Goal: Task Accomplishment & Management: Manage account settings

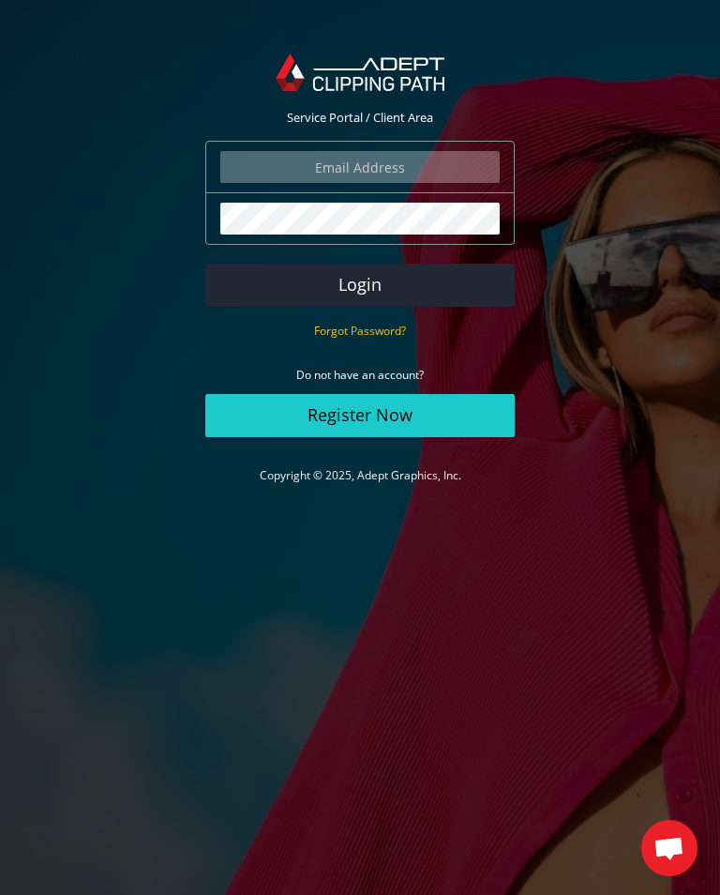
click at [430, 165] on input "email" at bounding box center [359, 167] width 279 height 32
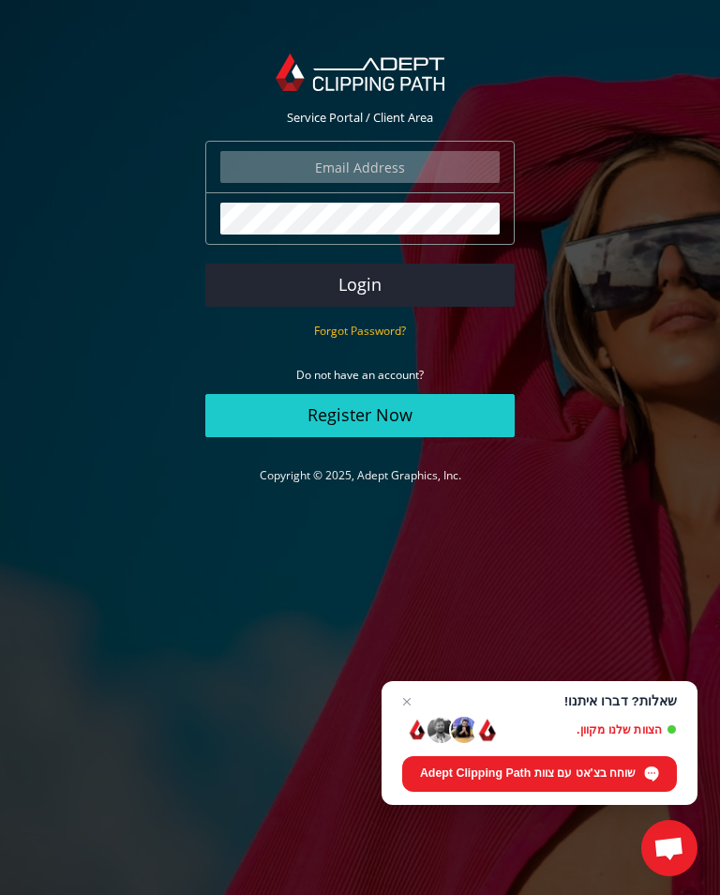
type input "[EMAIL_ADDRESS][DOMAIN_NAME]"
click at [360, 284] on button "Login" at bounding box center [359, 285] width 309 height 43
click at [444, 282] on button "Login" at bounding box center [359, 285] width 309 height 43
click at [415, 158] on input "email" at bounding box center [359, 167] width 279 height 32
click at [447, 281] on button "Login" at bounding box center [359, 285] width 309 height 43
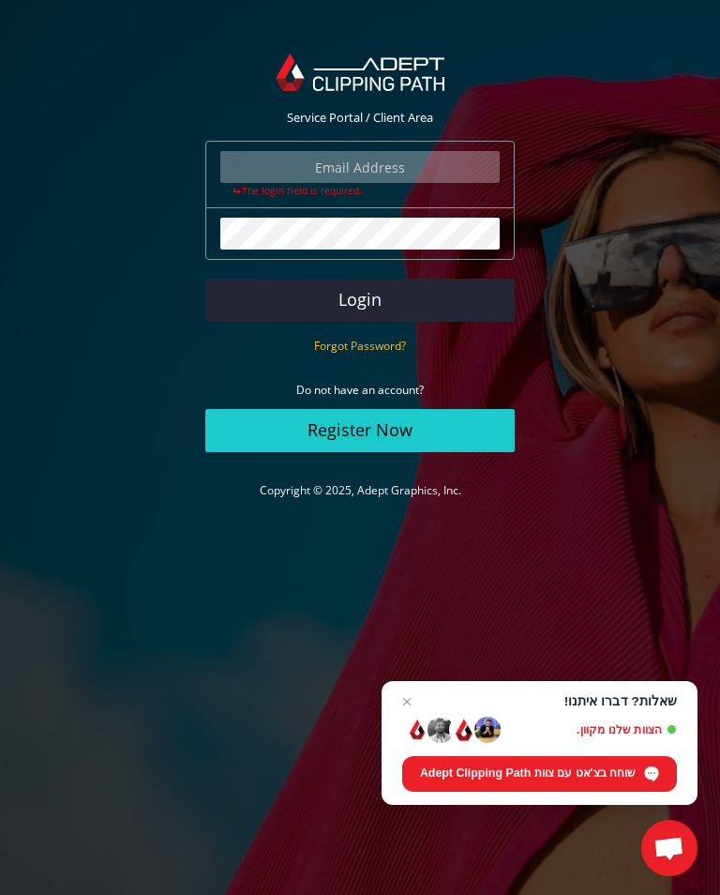
click at [427, 165] on input "email" at bounding box center [359, 167] width 279 height 32
click at [421, 164] on input "email" at bounding box center [359, 167] width 279 height 32
type input "[EMAIL_ADDRESS][DOMAIN_NAME]"
click at [421, 296] on button "Login" at bounding box center [359, 300] width 309 height 43
click at [409, 301] on button "Login" at bounding box center [359, 300] width 309 height 43
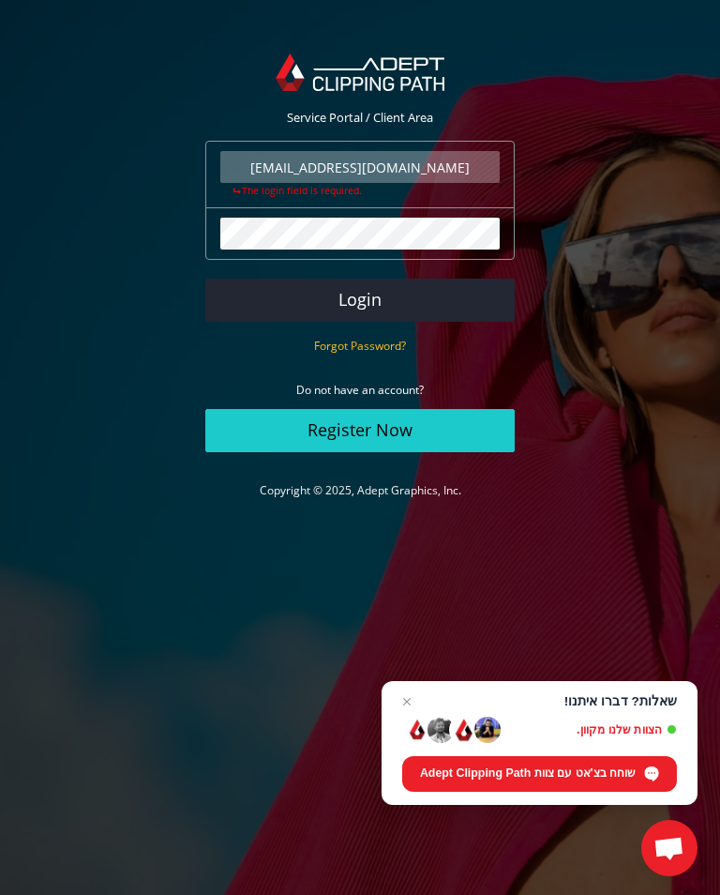
click at [444, 304] on button "Login" at bounding box center [359, 300] width 309 height 43
click at [344, 888] on body "Service Portal / Client Area [EMAIL_ADDRESS][DOMAIN_NAME] The login field is re…" at bounding box center [360, 447] width 720 height 895
